Goal: Information Seeking & Learning: Learn about a topic

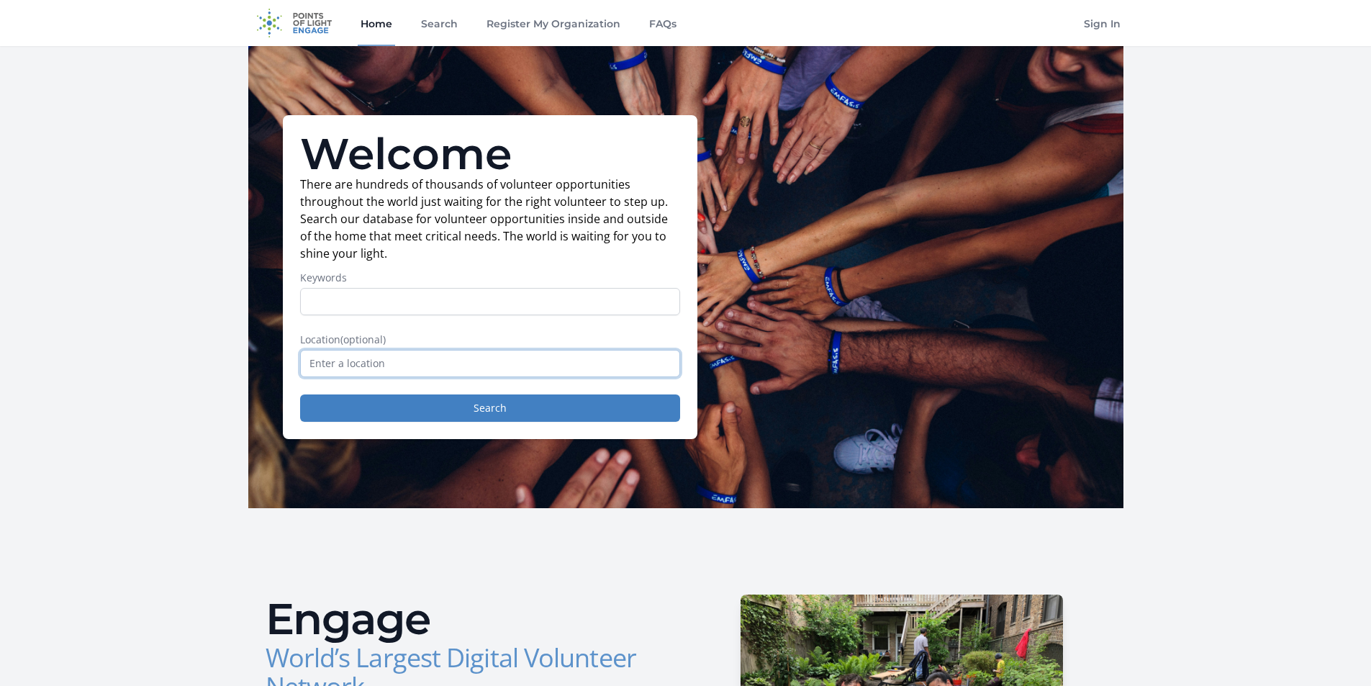
click at [413, 357] on input "text" at bounding box center [490, 363] width 380 height 27
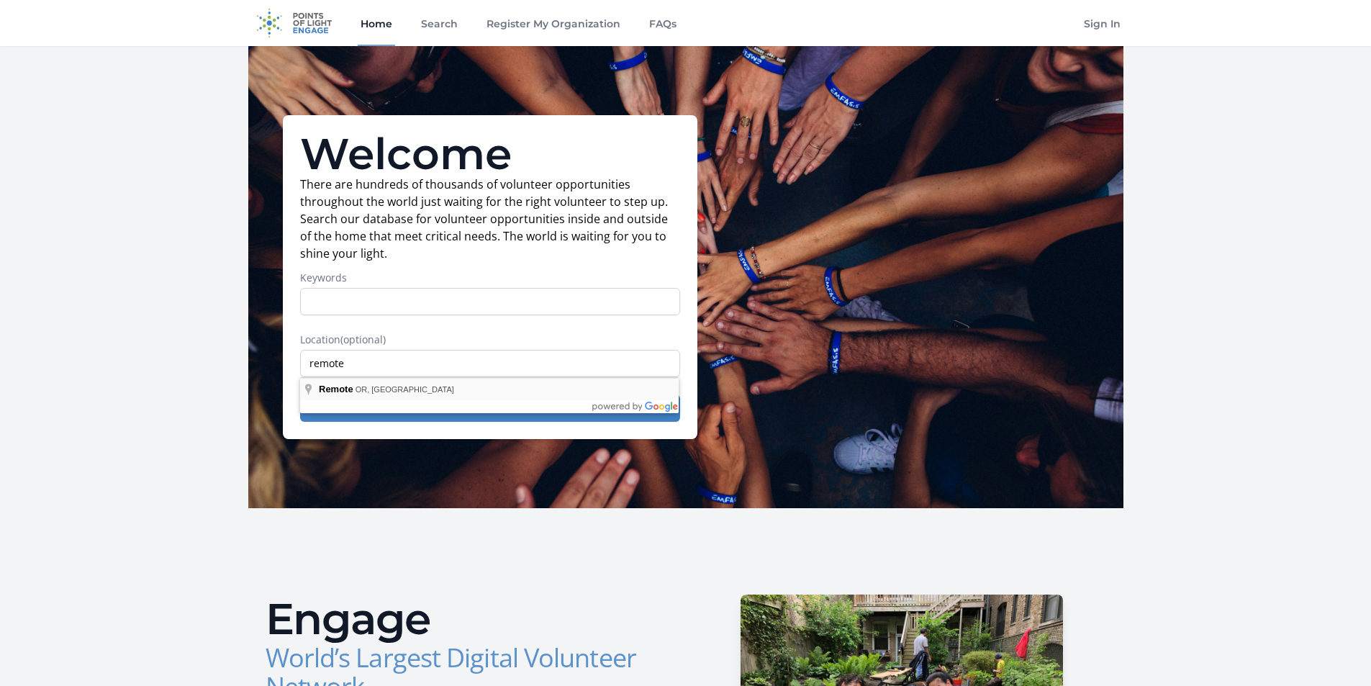
type input "Remote, [GEOGRAPHIC_DATA], [GEOGRAPHIC_DATA]"
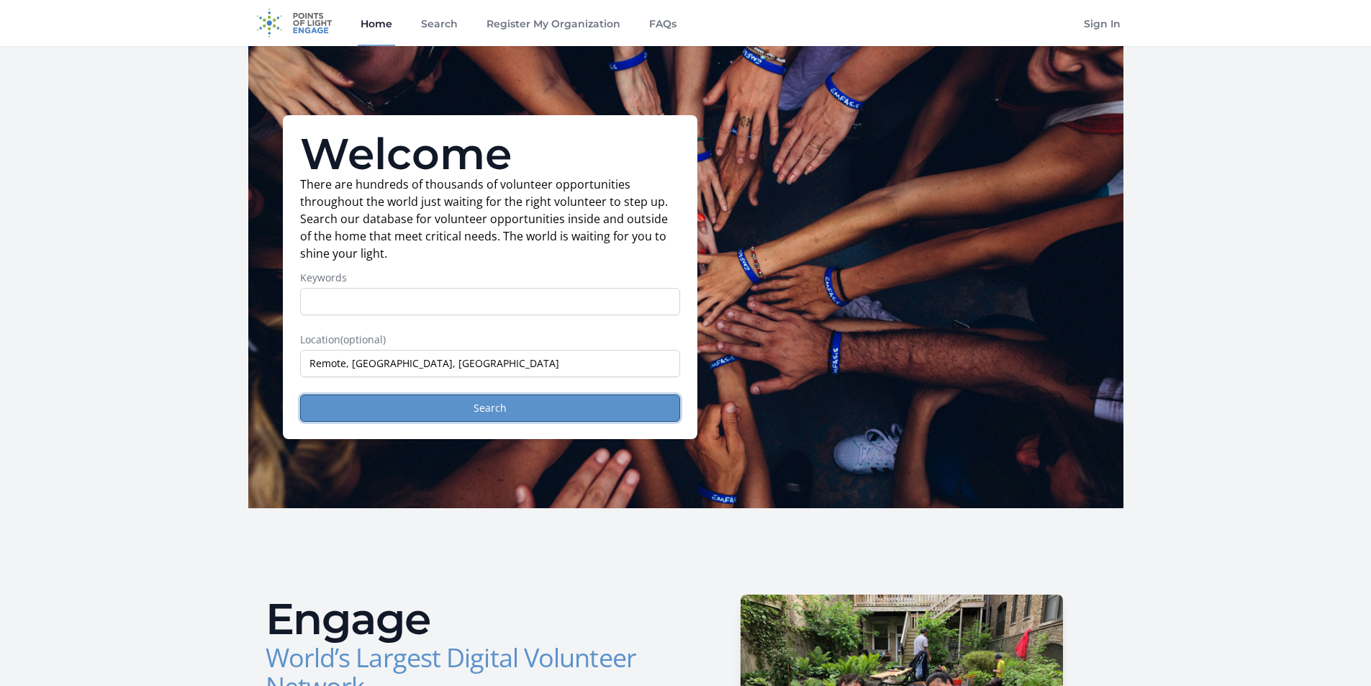
click at [476, 405] on button "Search" at bounding box center [490, 407] width 380 height 27
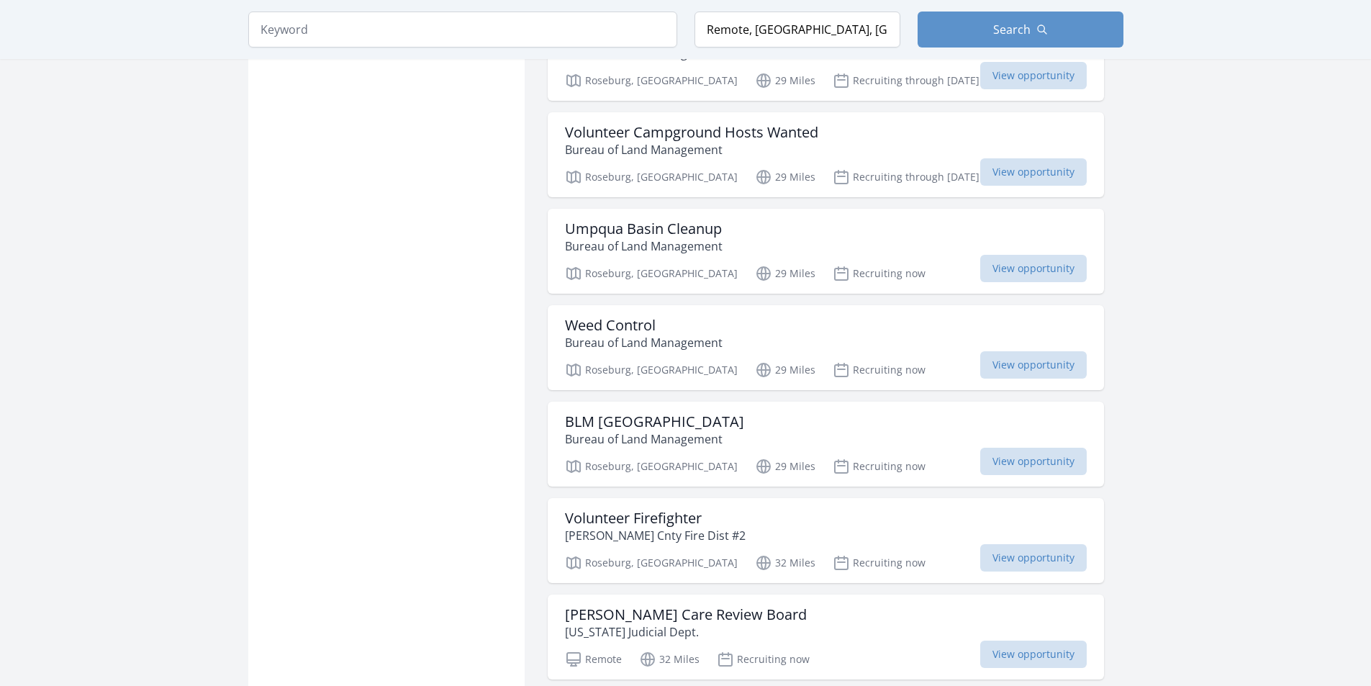
scroll to position [1080, 0]
